Goal: Find specific page/section: Find specific page/section

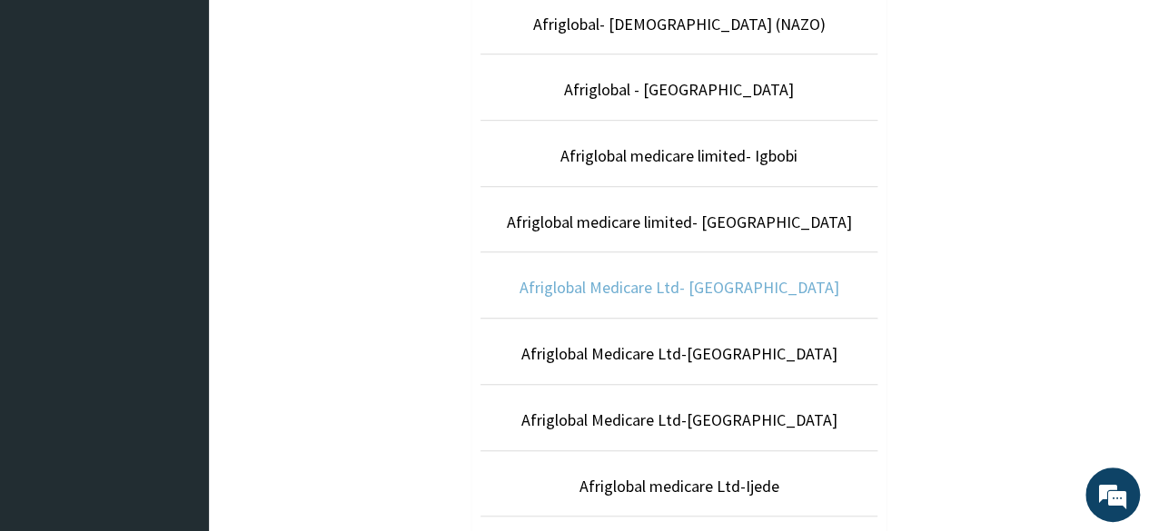
click at [692, 286] on link "Afriglobal Medicare Ltd- [GEOGRAPHIC_DATA]" at bounding box center [679, 287] width 320 height 21
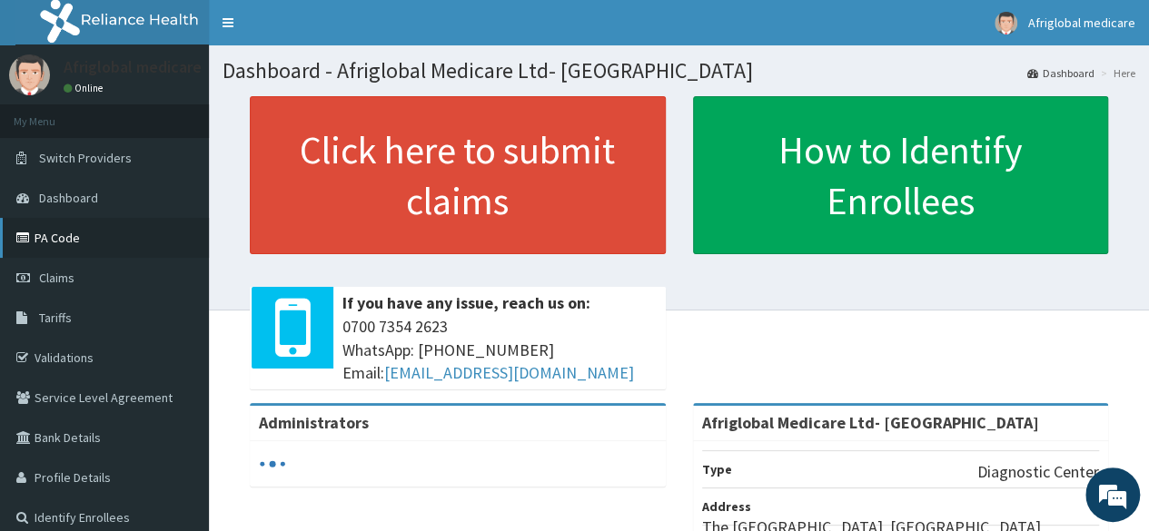
click at [91, 242] on link "PA Code" at bounding box center [104, 238] width 209 height 40
